Goal: Task Accomplishment & Management: Complete application form

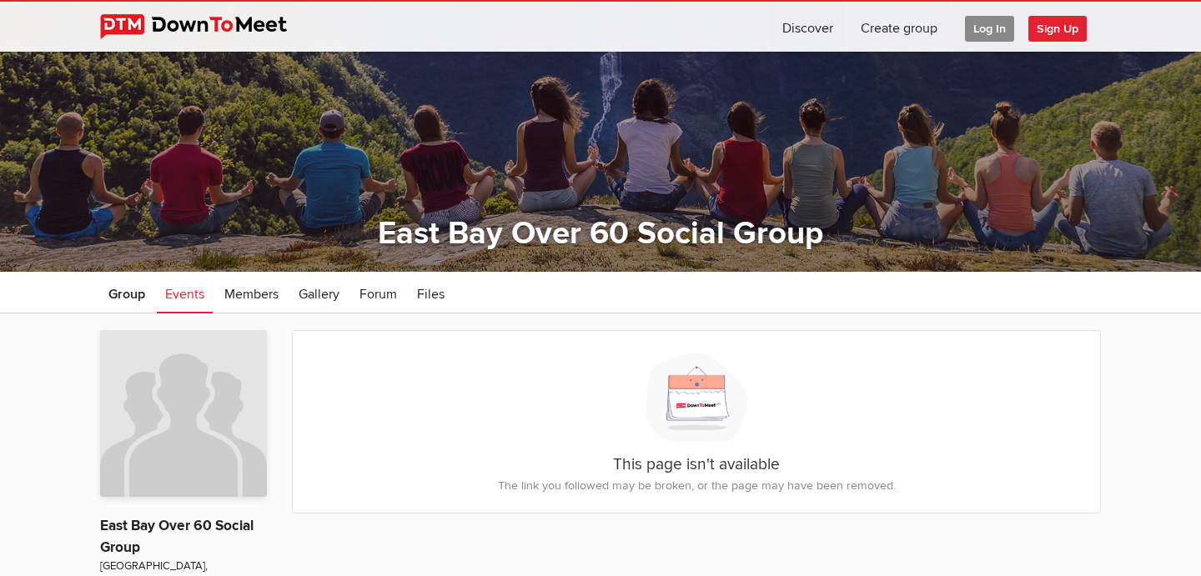
scroll to position [88, 0]
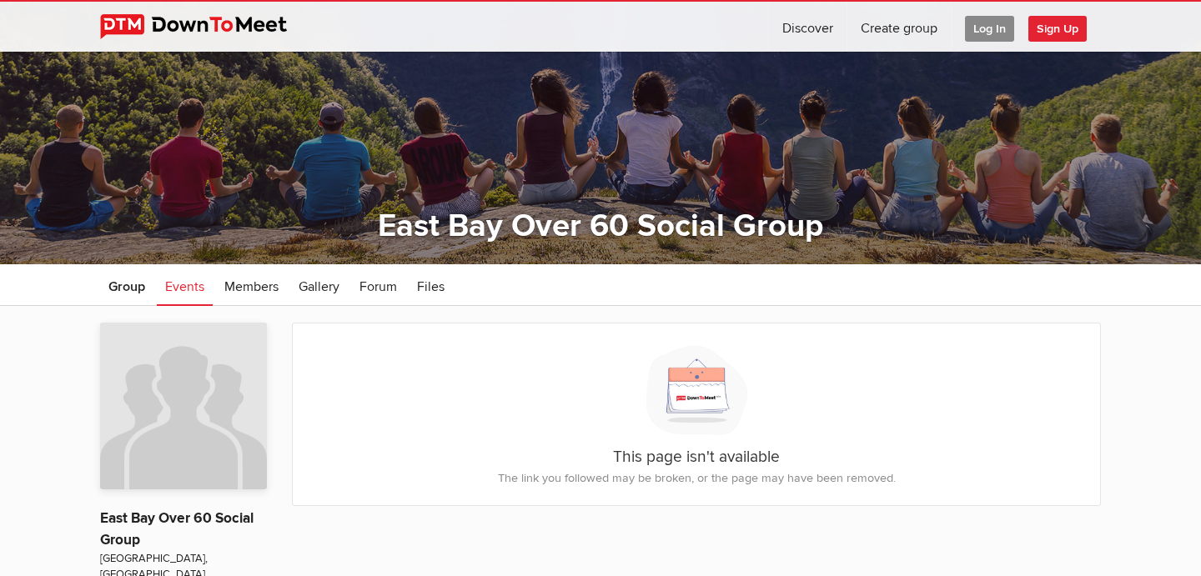
click at [1057, 31] on span "Sign Up" at bounding box center [1057, 29] width 58 height 26
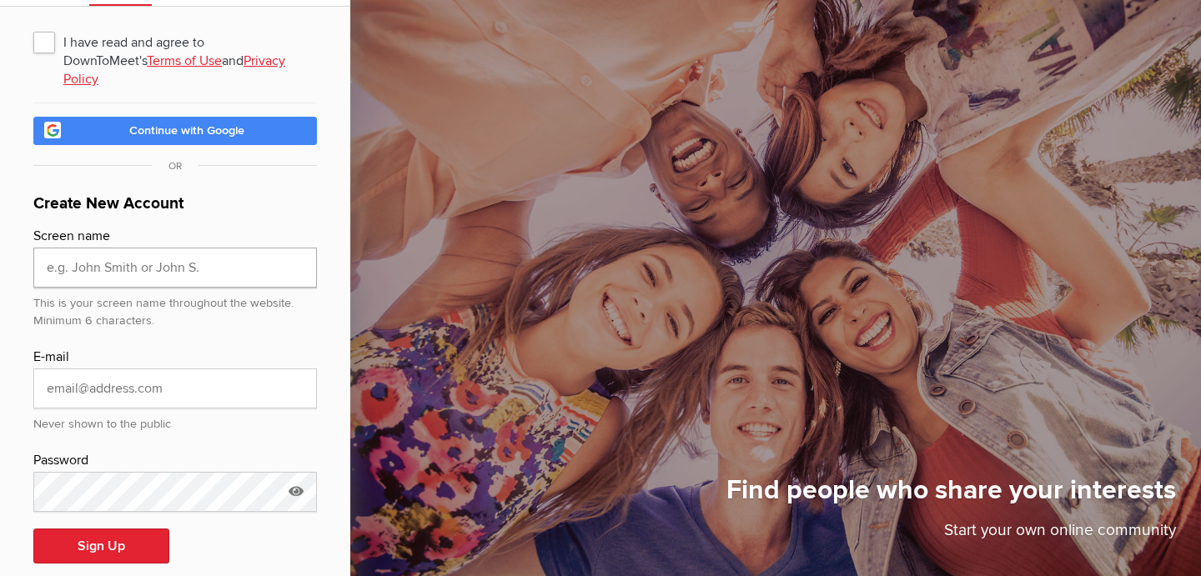
click at [272, 266] on input "text" at bounding box center [175, 268] width 284 height 40
type input "[PERSON_NAME]"
click at [137, 369] on input "email" at bounding box center [175, 389] width 284 height 40
type input "[EMAIL_ADDRESS][DOMAIN_NAME]"
click at [302, 477] on icon at bounding box center [296, 491] width 25 height 38
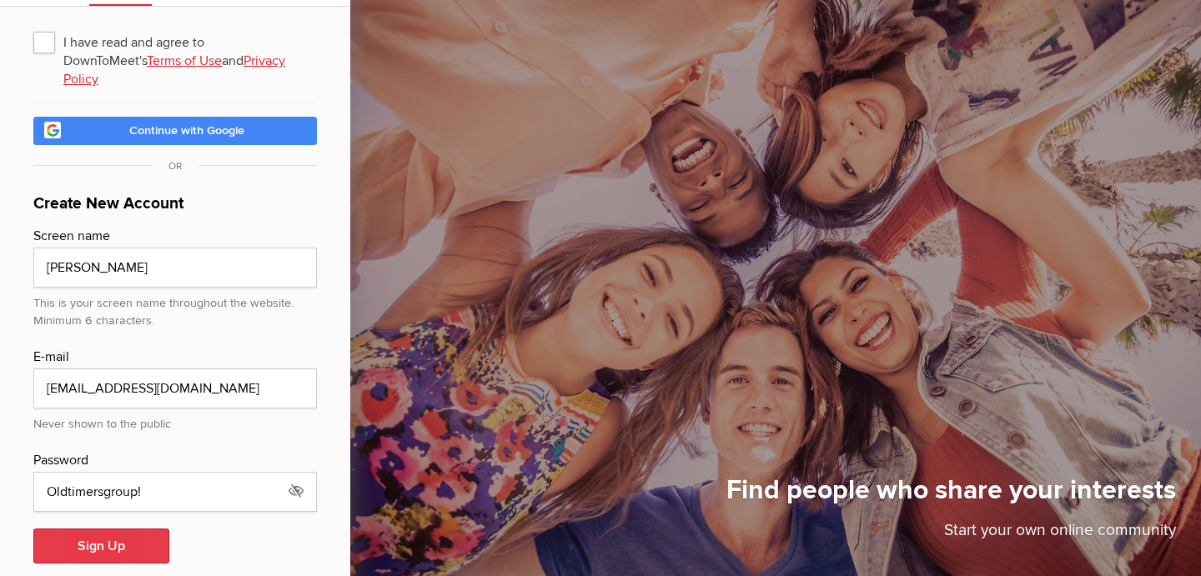
click at [108, 529] on button "Sign Up" at bounding box center [101, 546] width 136 height 35
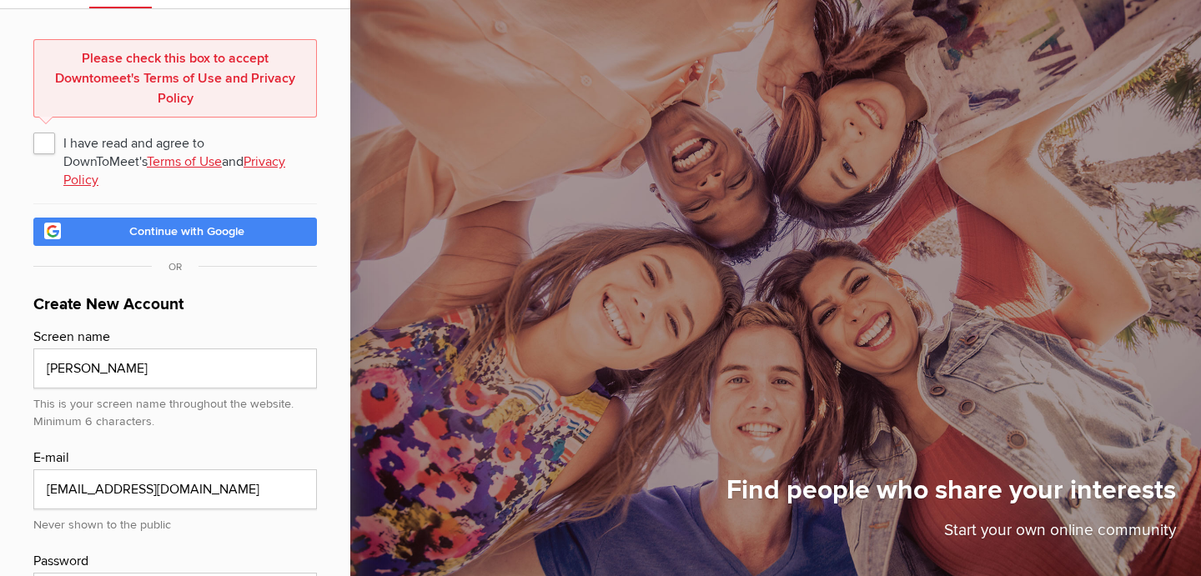
scroll to position [83, 0]
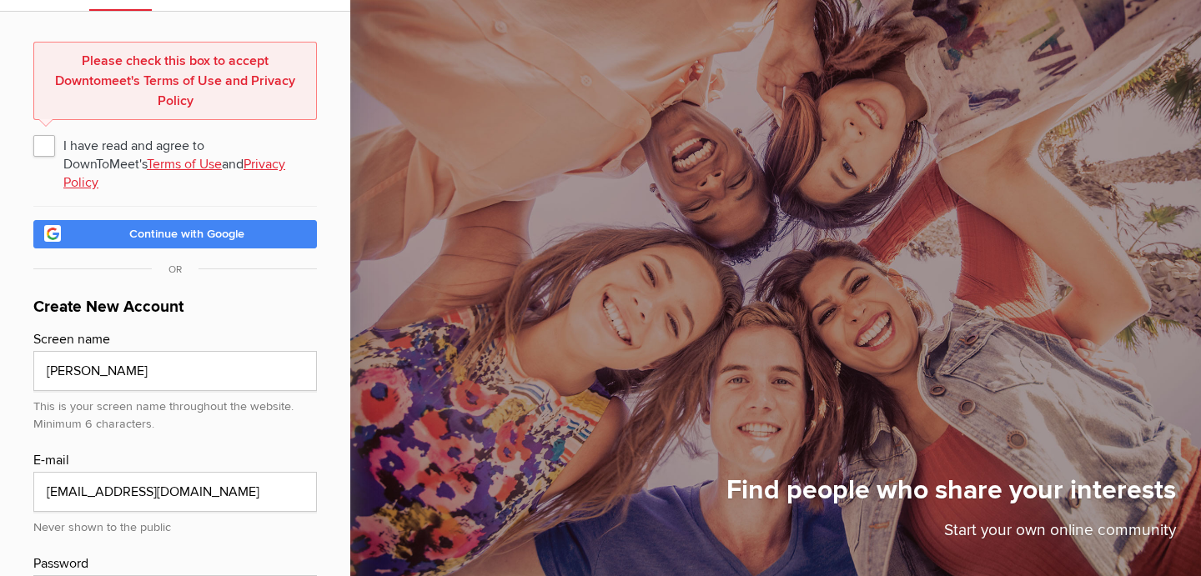
click at [44, 141] on span "I have read and agree to DownToMeet's Terms of Use and Privacy Policy" at bounding box center [175, 145] width 284 height 30
click at [33, 130] on input "I have read and agree to DownToMeet's Terms of Use and Privacy Policy" at bounding box center [33, 129] width 1 height 1
checkbox input "true"
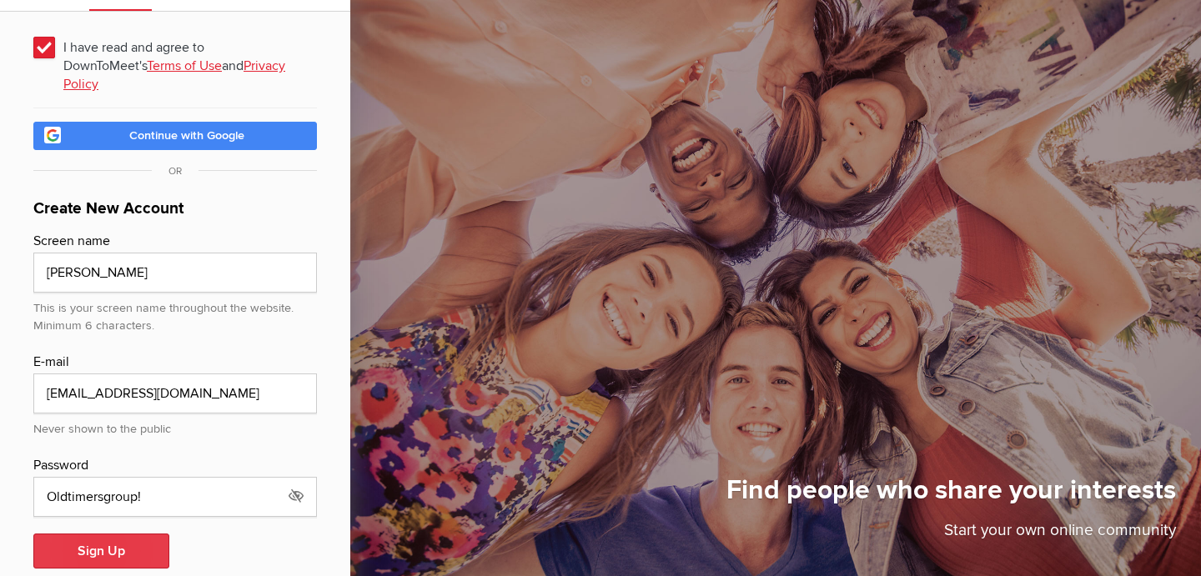
click at [108, 534] on button "Sign Up" at bounding box center [101, 551] width 136 height 35
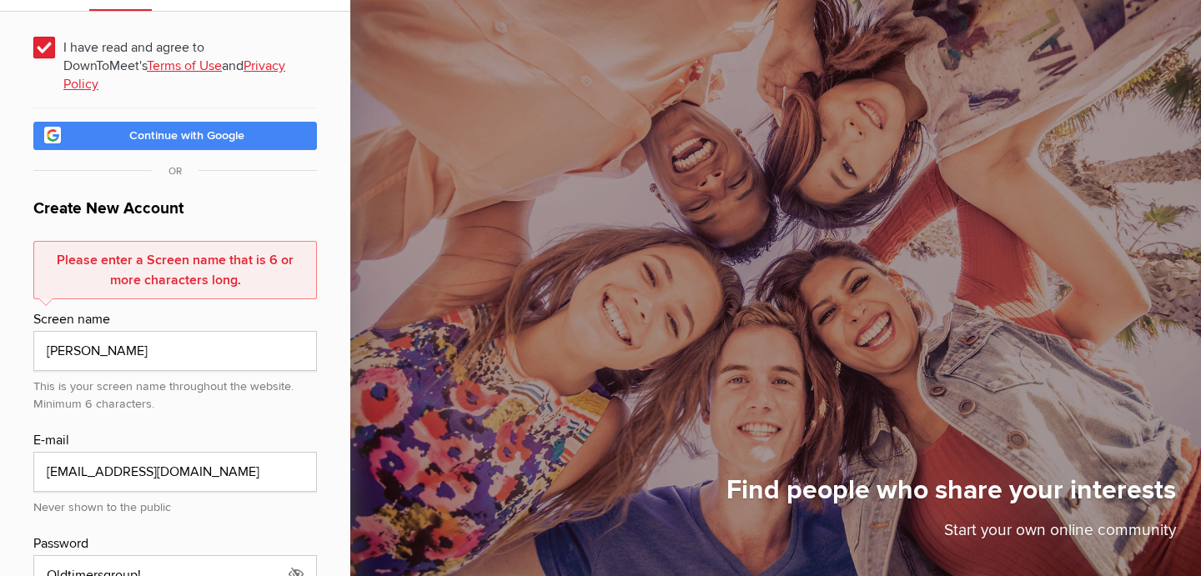
scroll to position [175, 0]
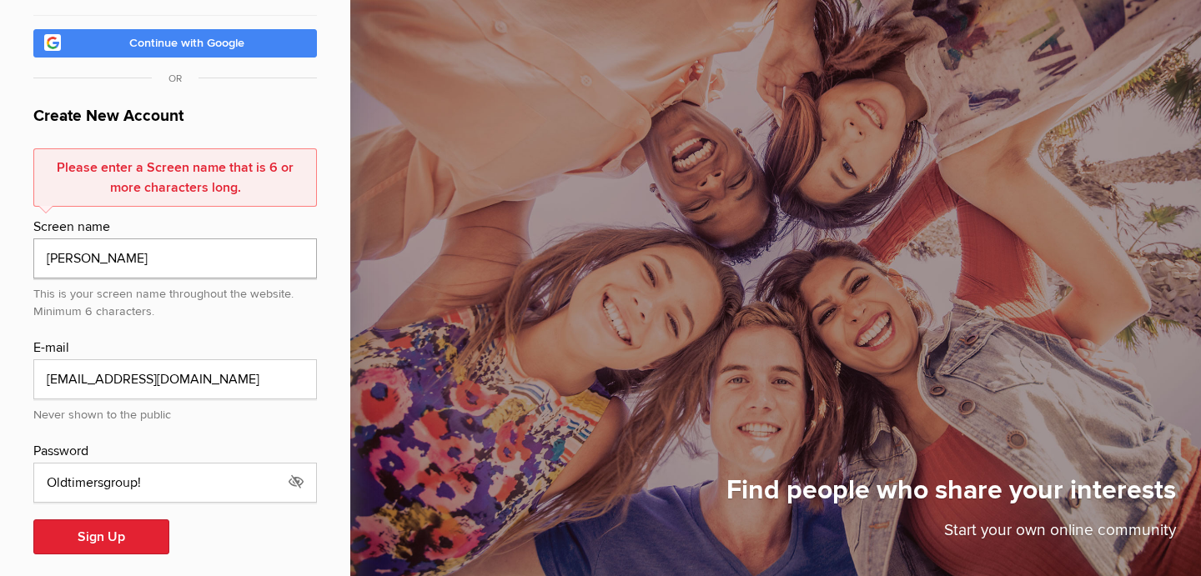
click at [88, 239] on input "[PERSON_NAME]" at bounding box center [175, 258] width 284 height 40
type input "[PERSON_NAME]"
click at [208, 525] on div "Sign Up" at bounding box center [175, 537] width 284 height 35
click at [104, 521] on button "Sign Up" at bounding box center [101, 537] width 136 height 35
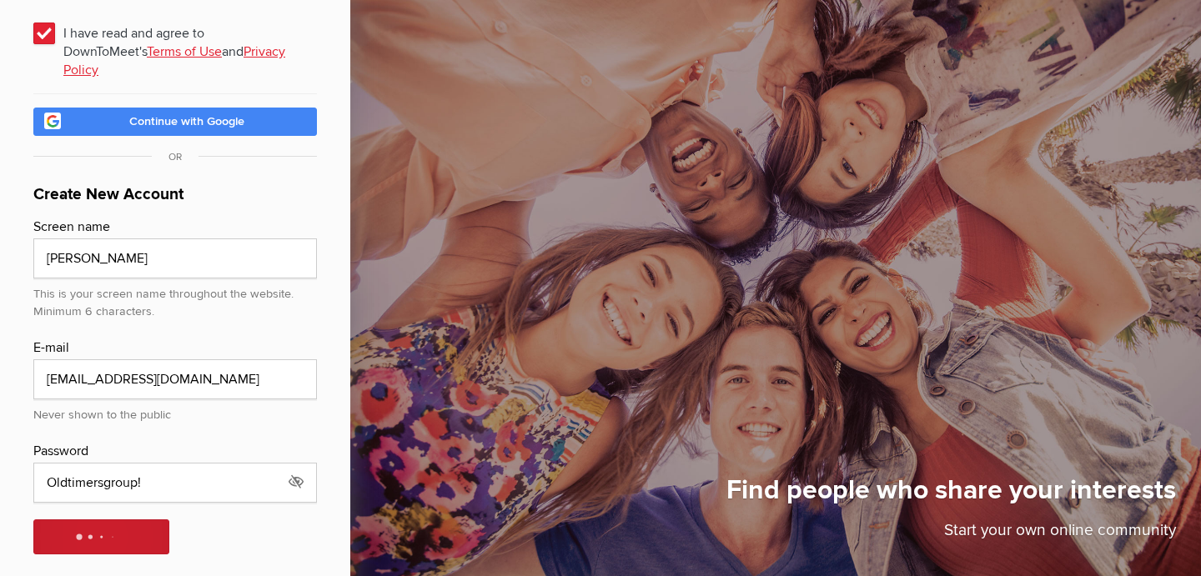
scroll to position [155, 0]
